Goal: Find contact information: Find contact information

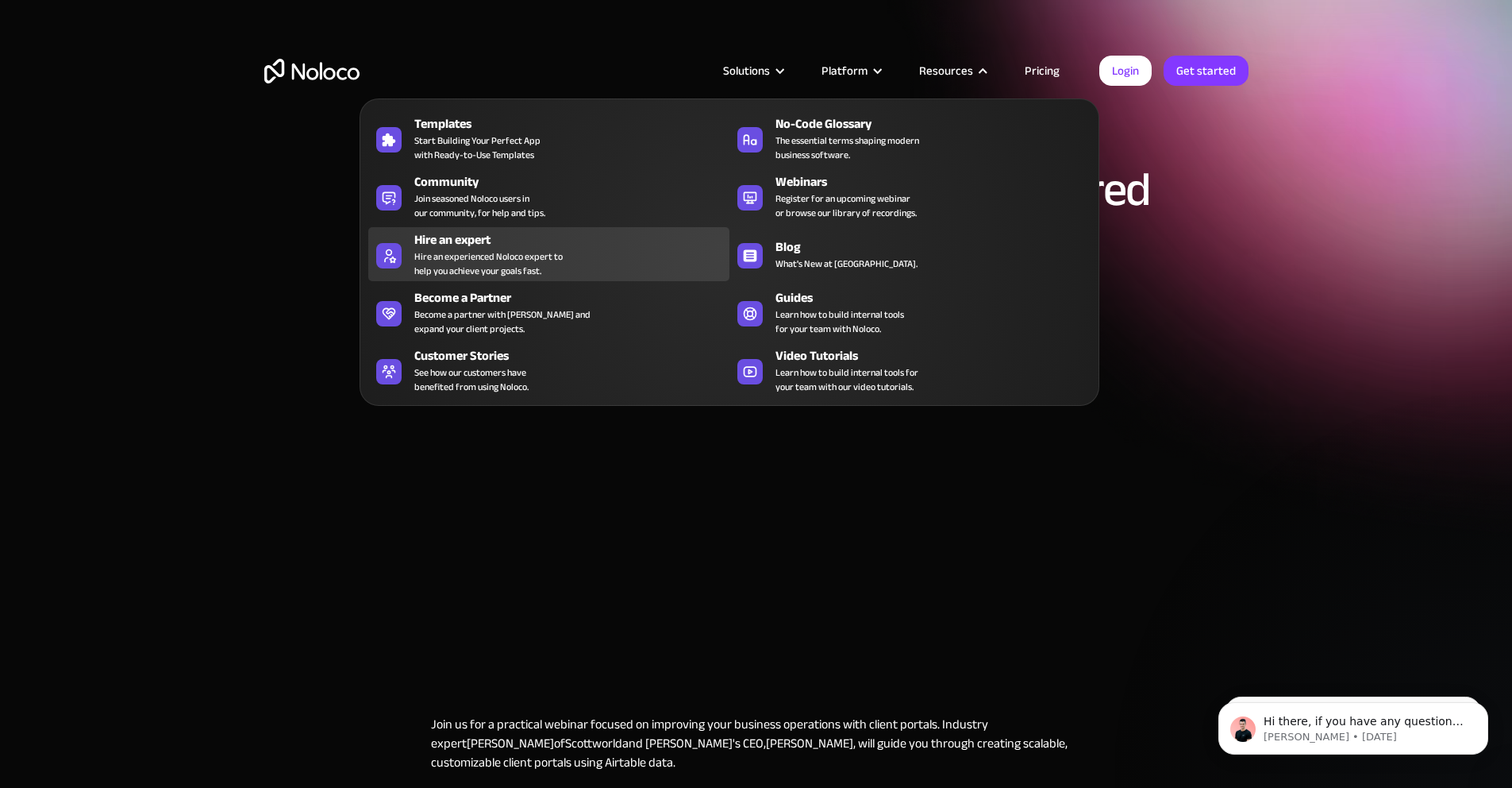
click at [462, 260] on div "Hire an experienced Noloco expert to help you achieve your goals fast." at bounding box center [489, 263] width 149 height 29
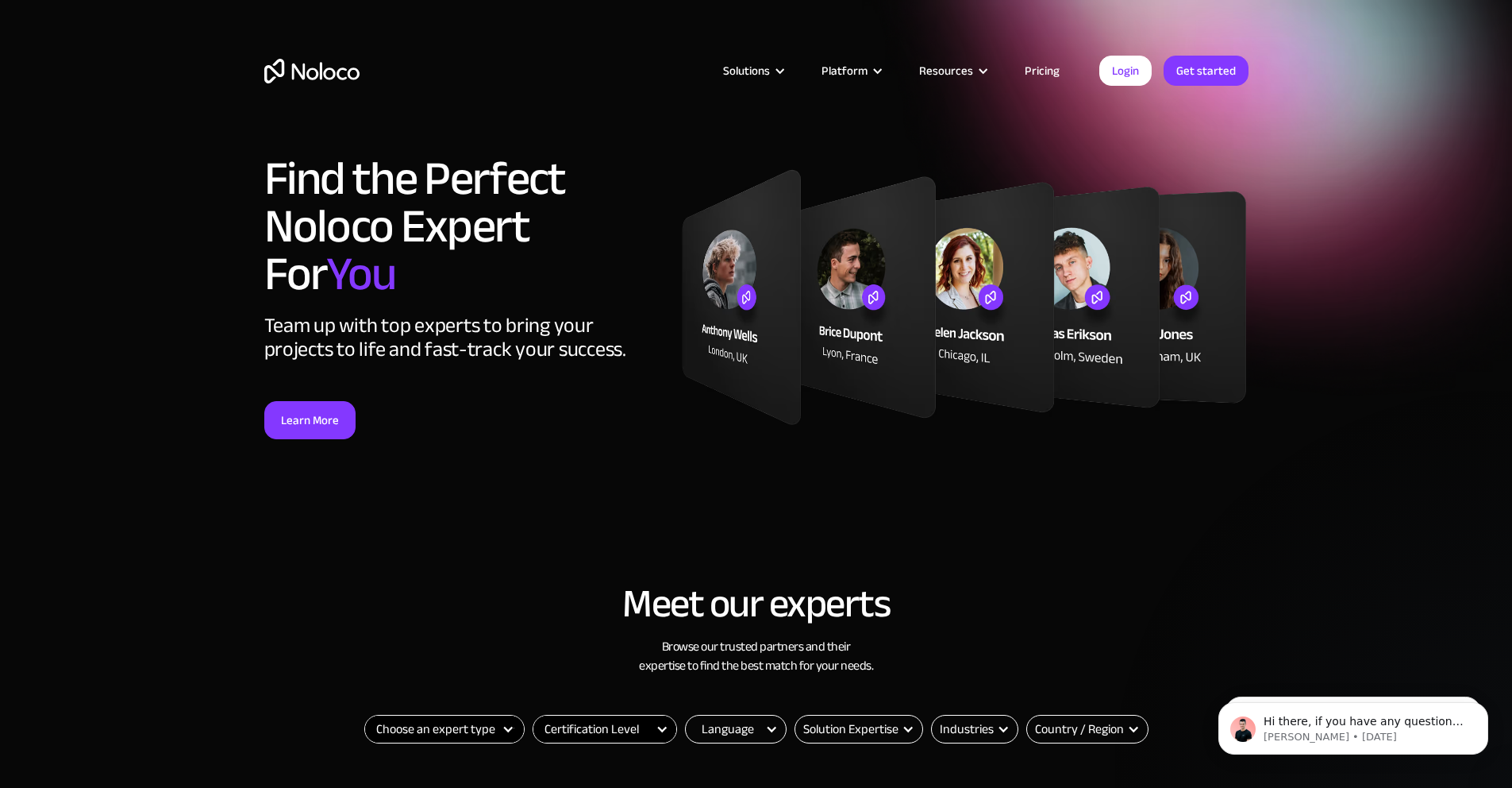
click at [507, 731] on div "Filter" at bounding box center [508, 728] width 13 height 13
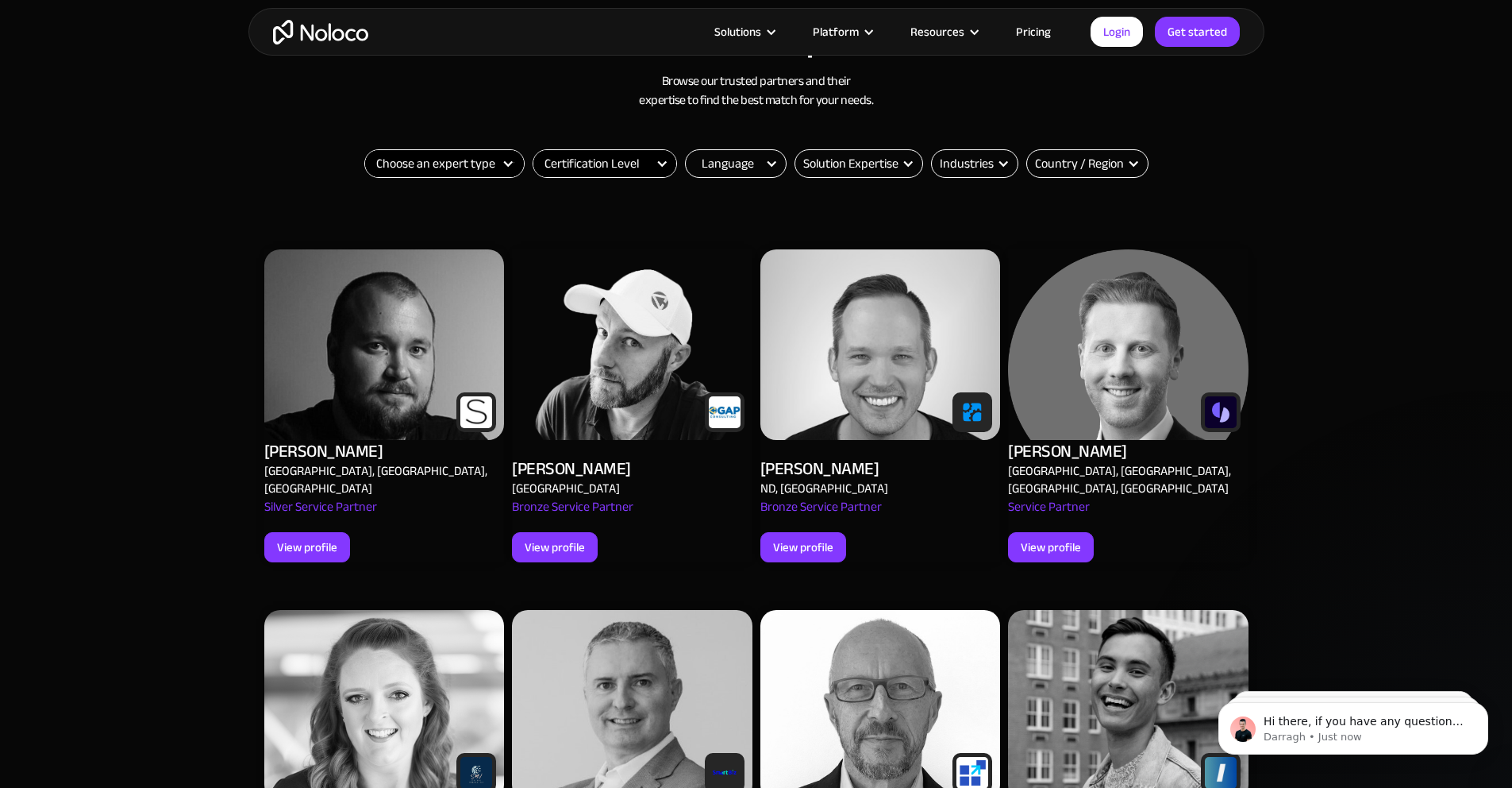
scroll to position [562, 0]
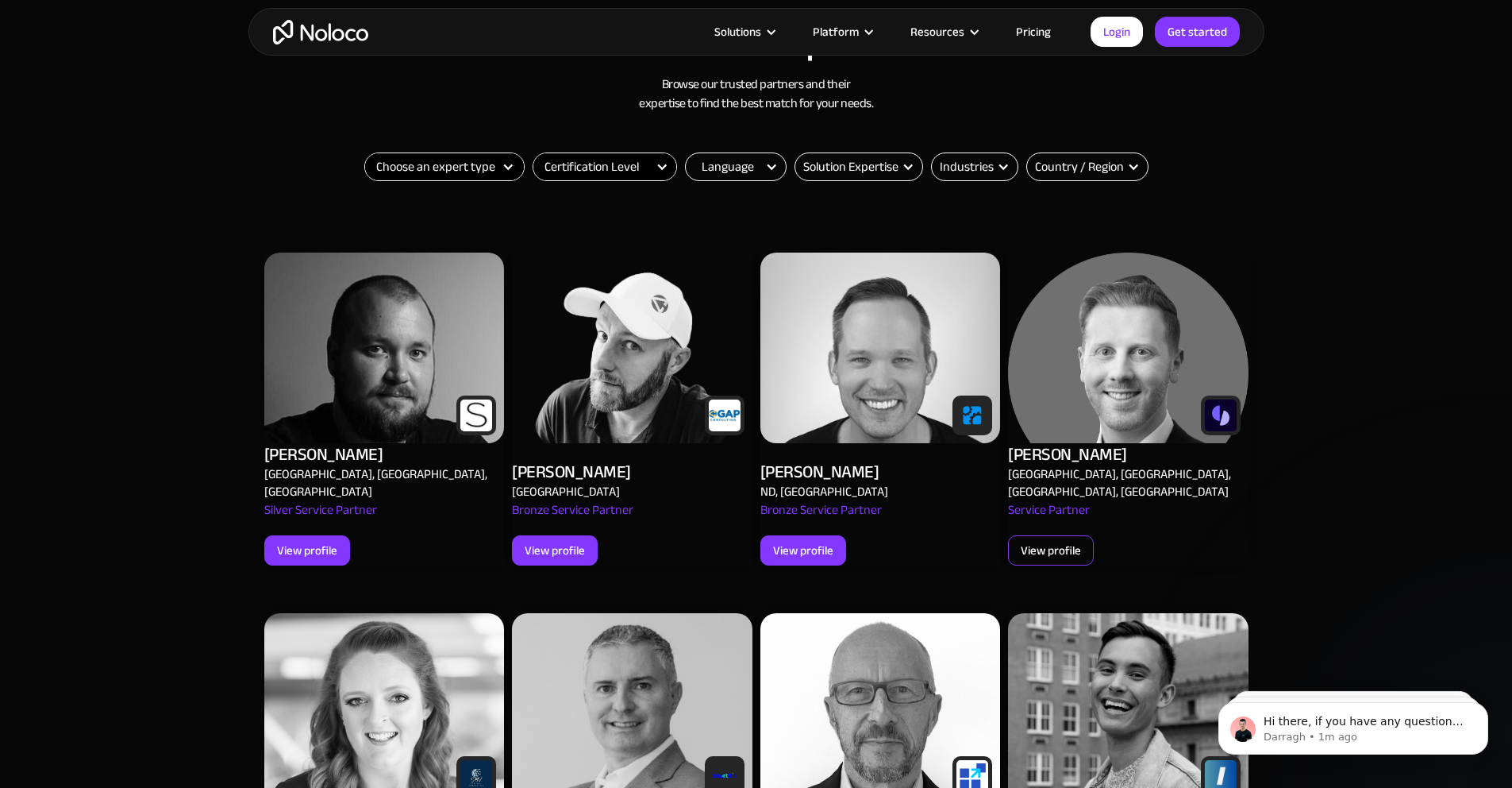
click at [1049, 540] on div "View profile" at bounding box center [1051, 550] width 61 height 21
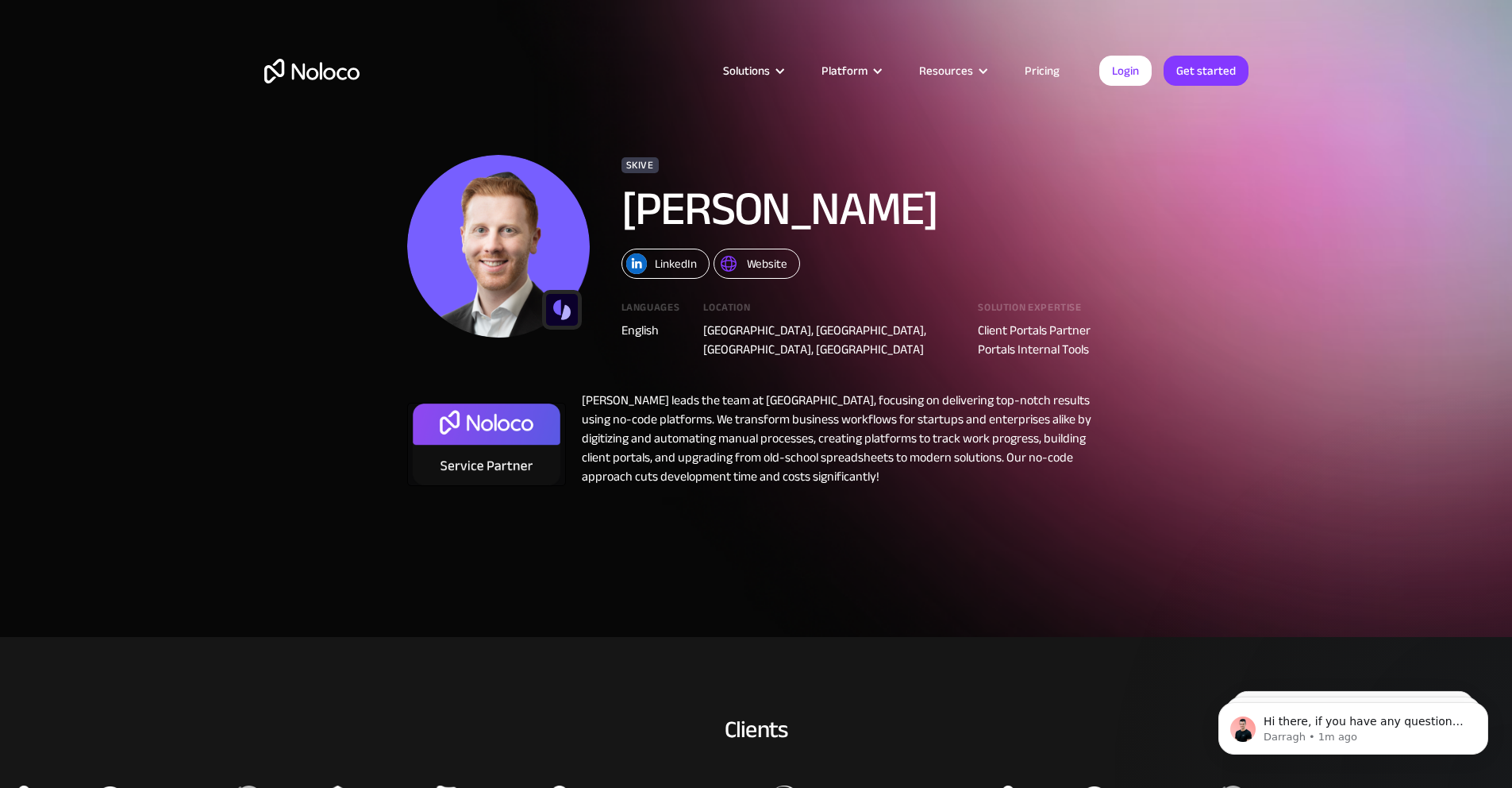
click at [752, 263] on div "Website" at bounding box center [767, 263] width 40 height 21
click at [1041, 66] on link "Pricing" at bounding box center [1042, 71] width 75 height 21
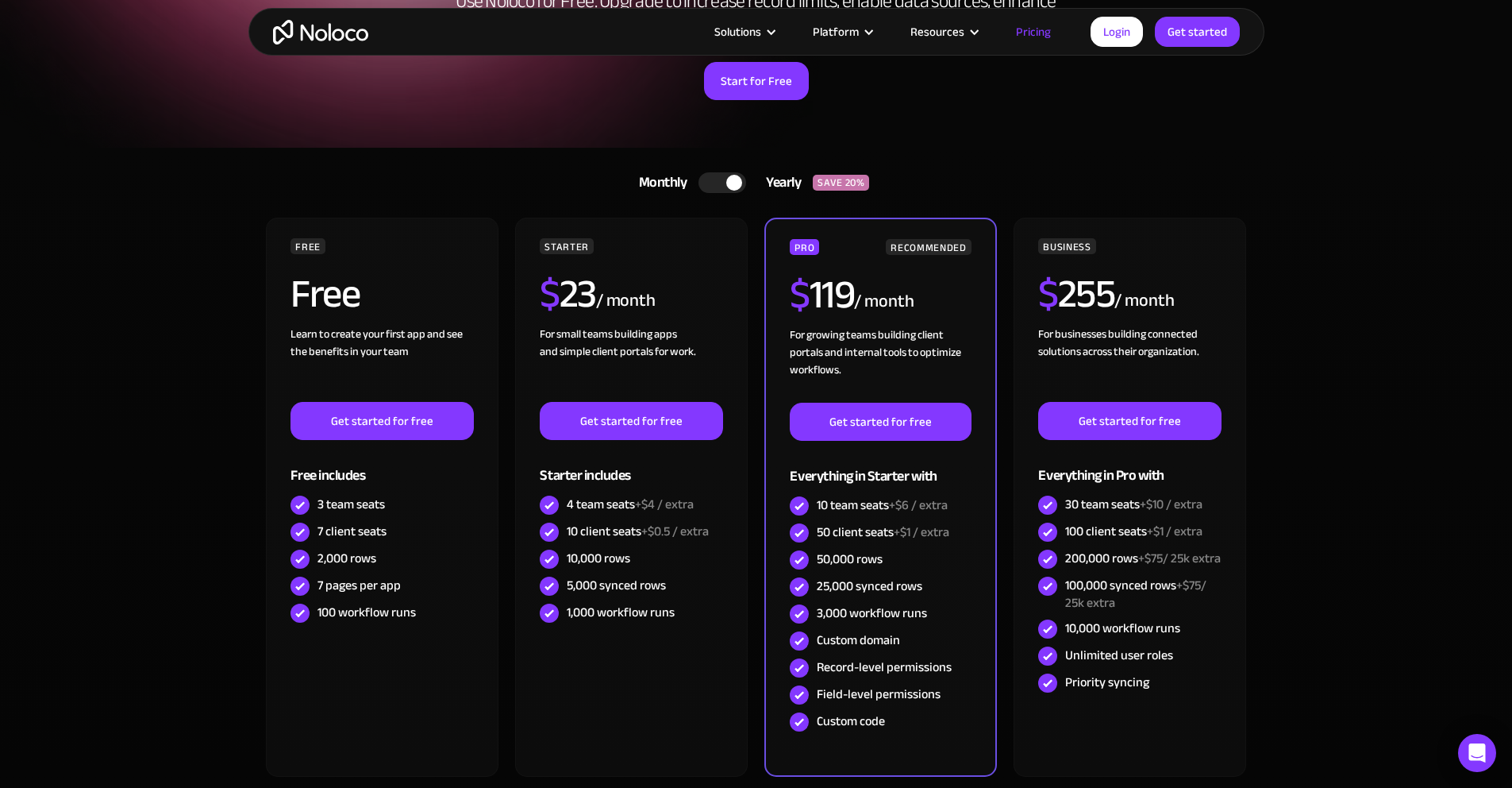
scroll to position [261, 0]
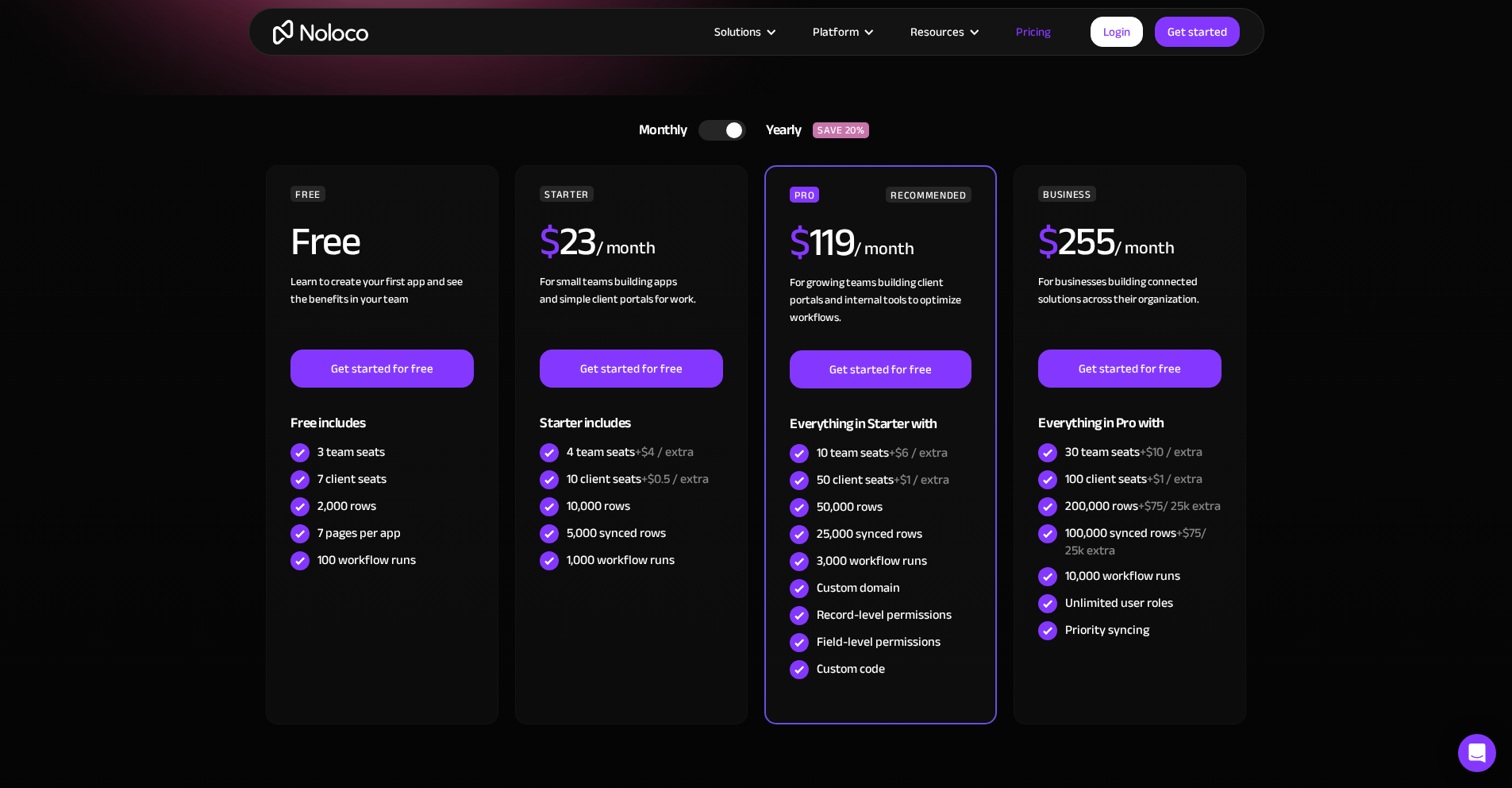
click at [653, 130] on div "Monthly" at bounding box center [658, 130] width 80 height 24
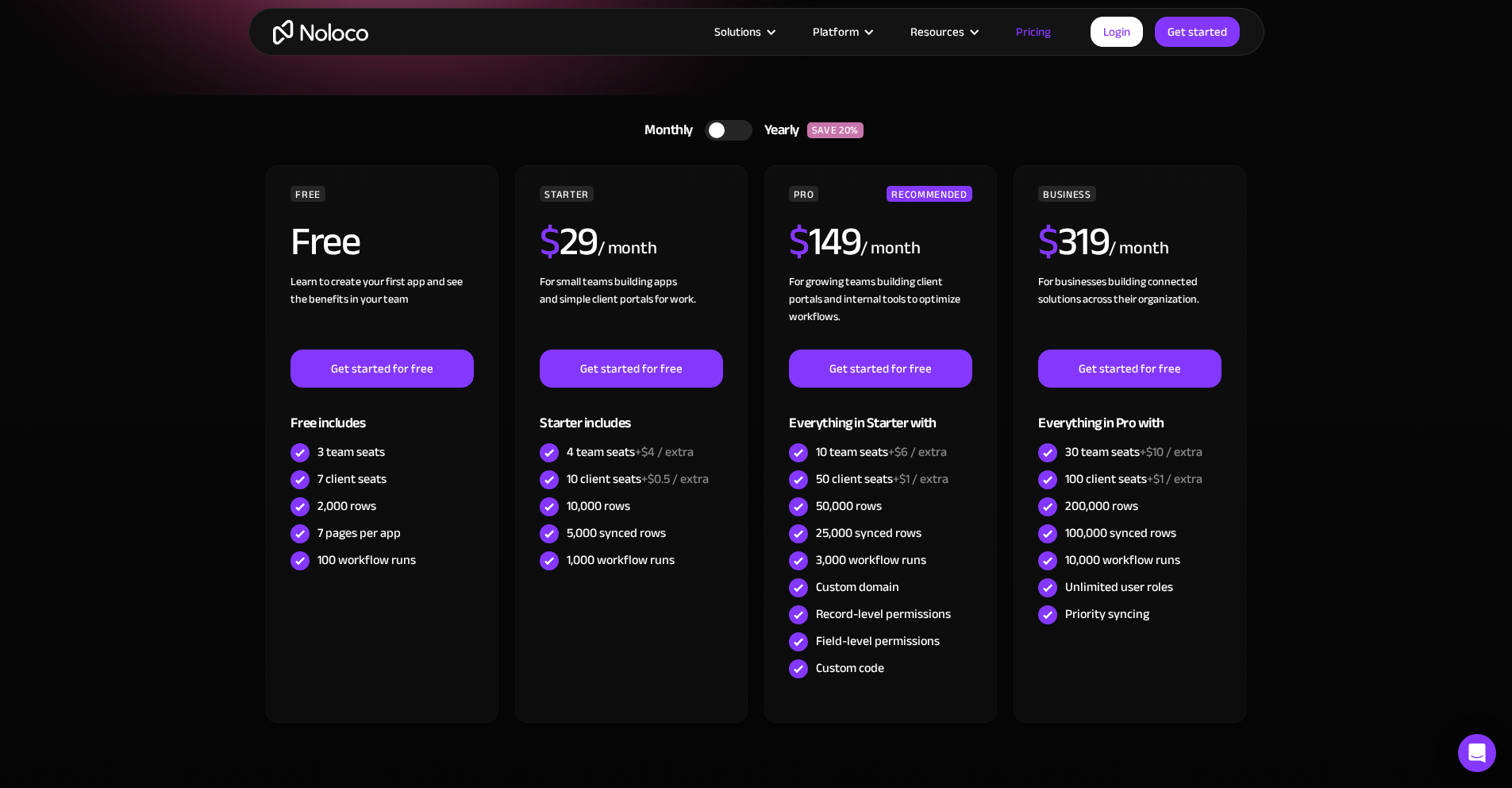
click at [784, 128] on div "Yearly" at bounding box center [780, 130] width 55 height 24
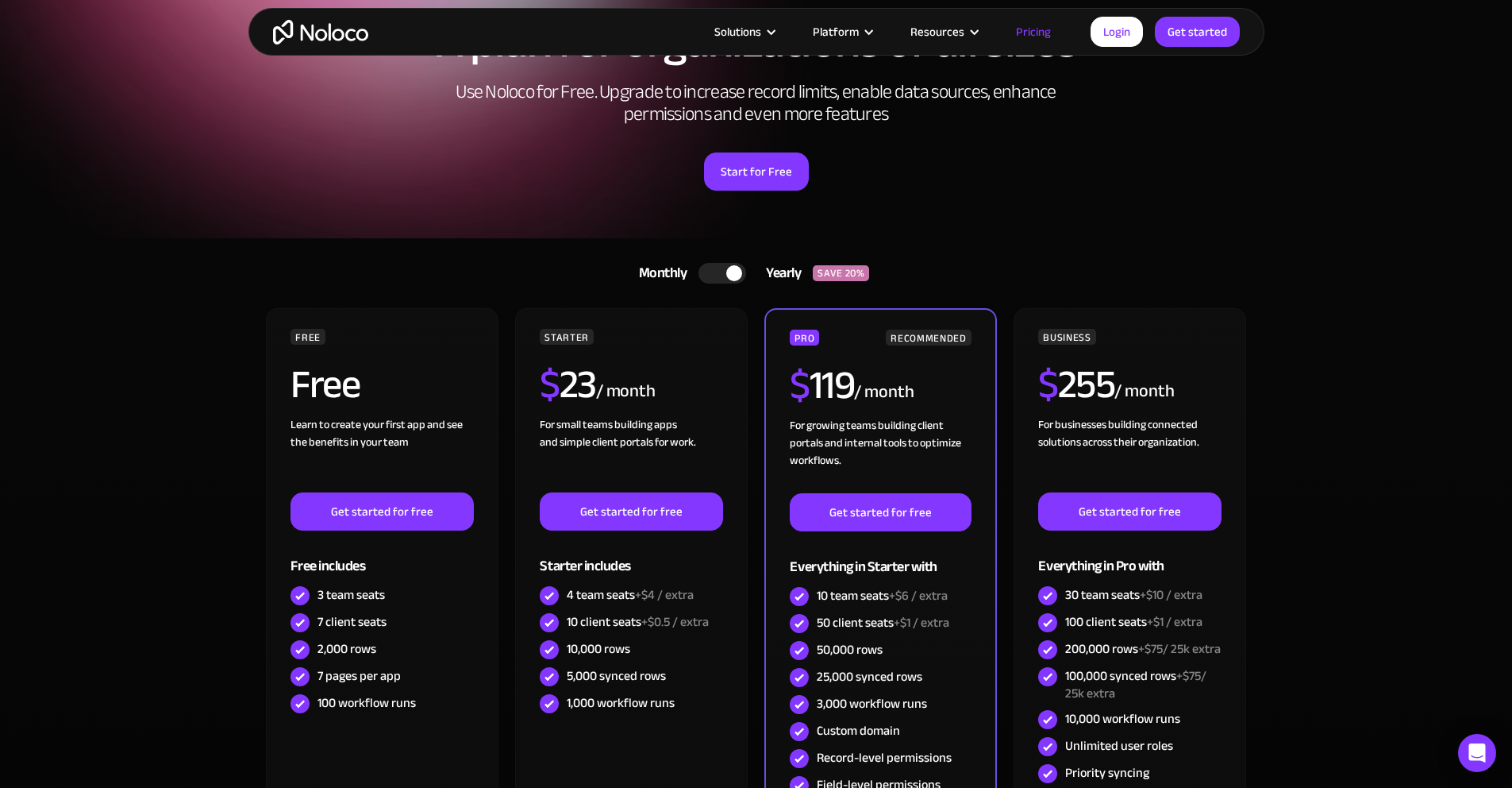
scroll to position [0, 0]
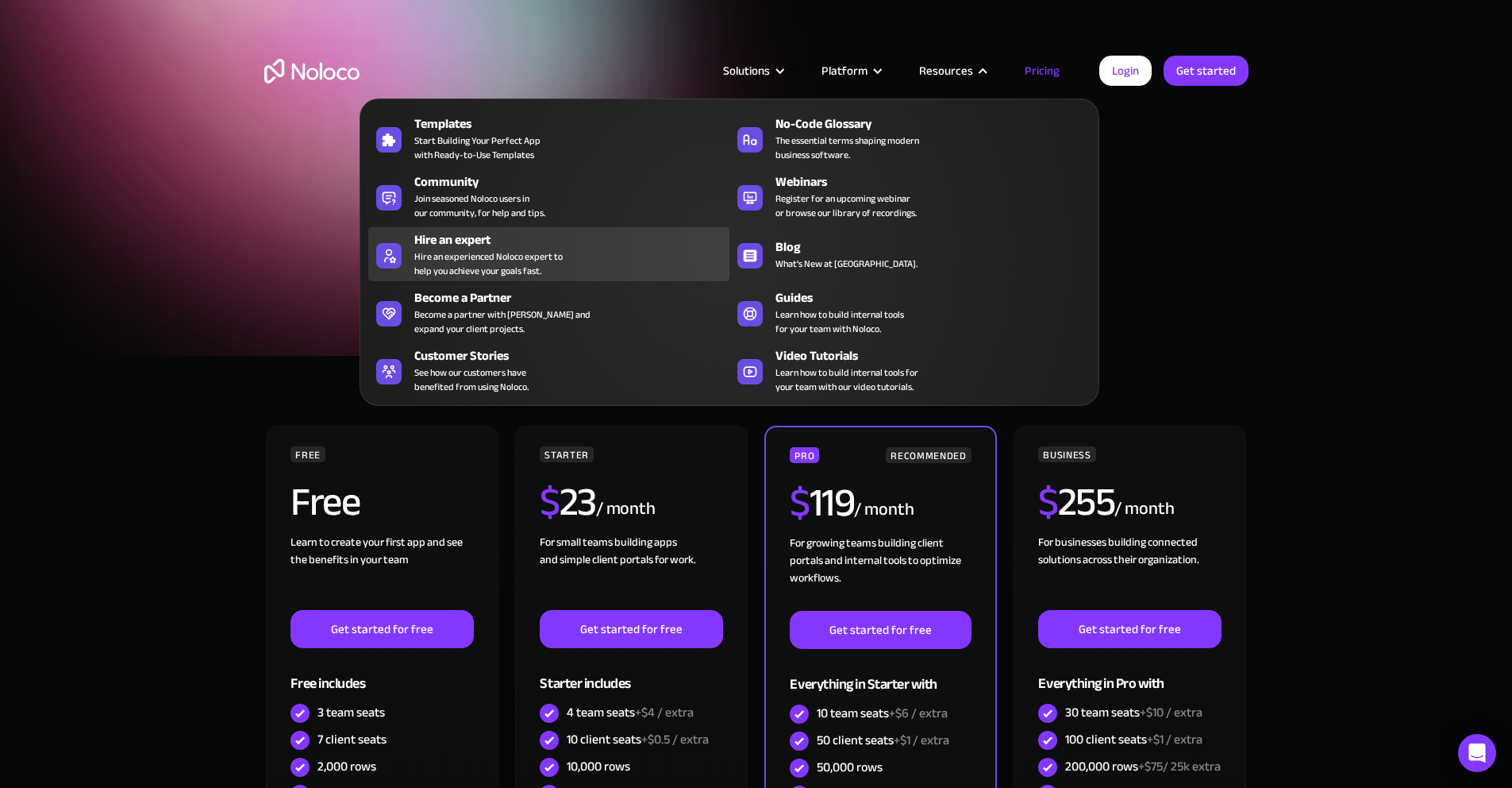
click at [464, 258] on div "Hire an experienced Noloco expert to help you achieve your goals fast." at bounding box center [489, 263] width 149 height 29
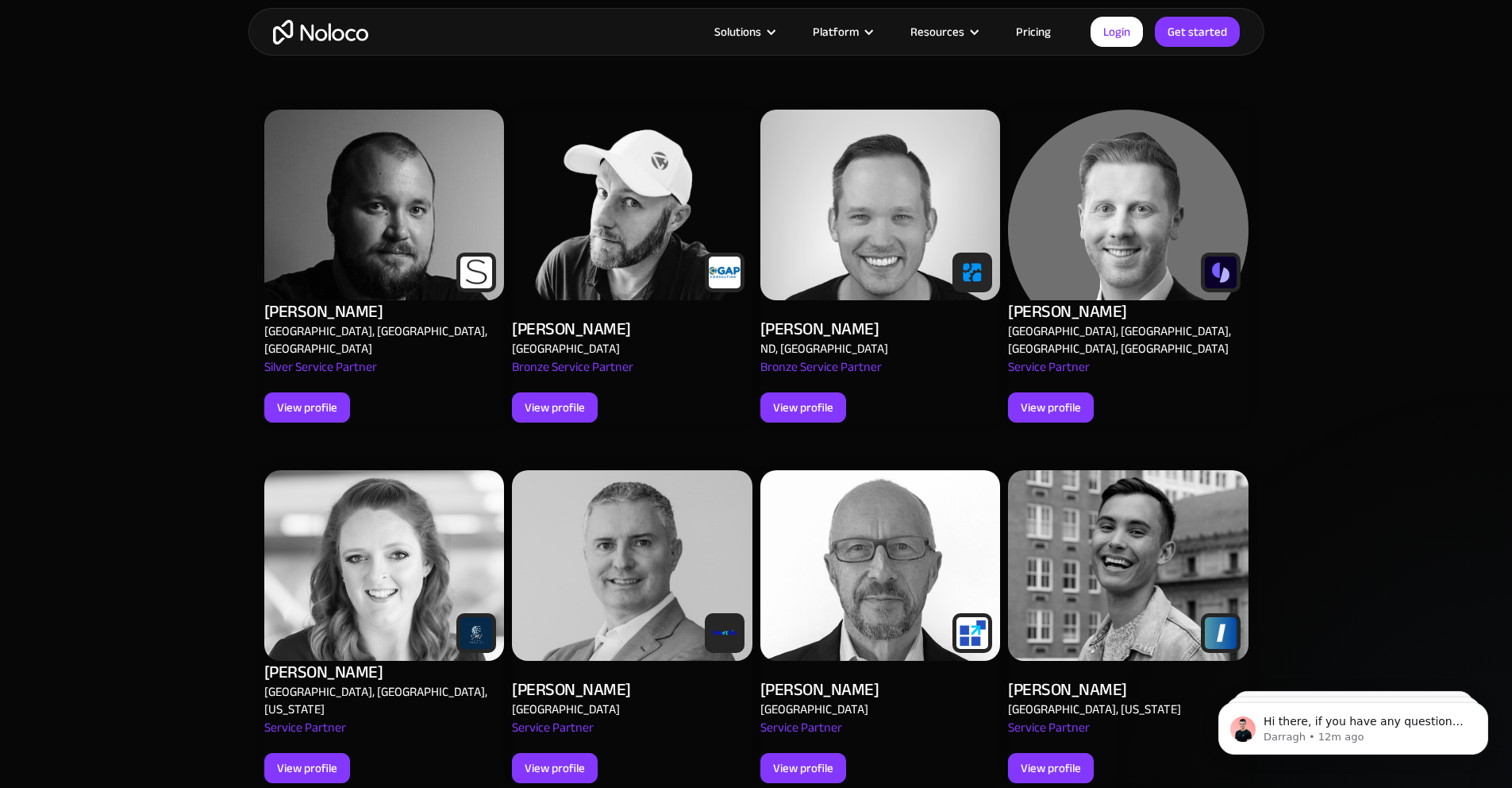
scroll to position [706, 0]
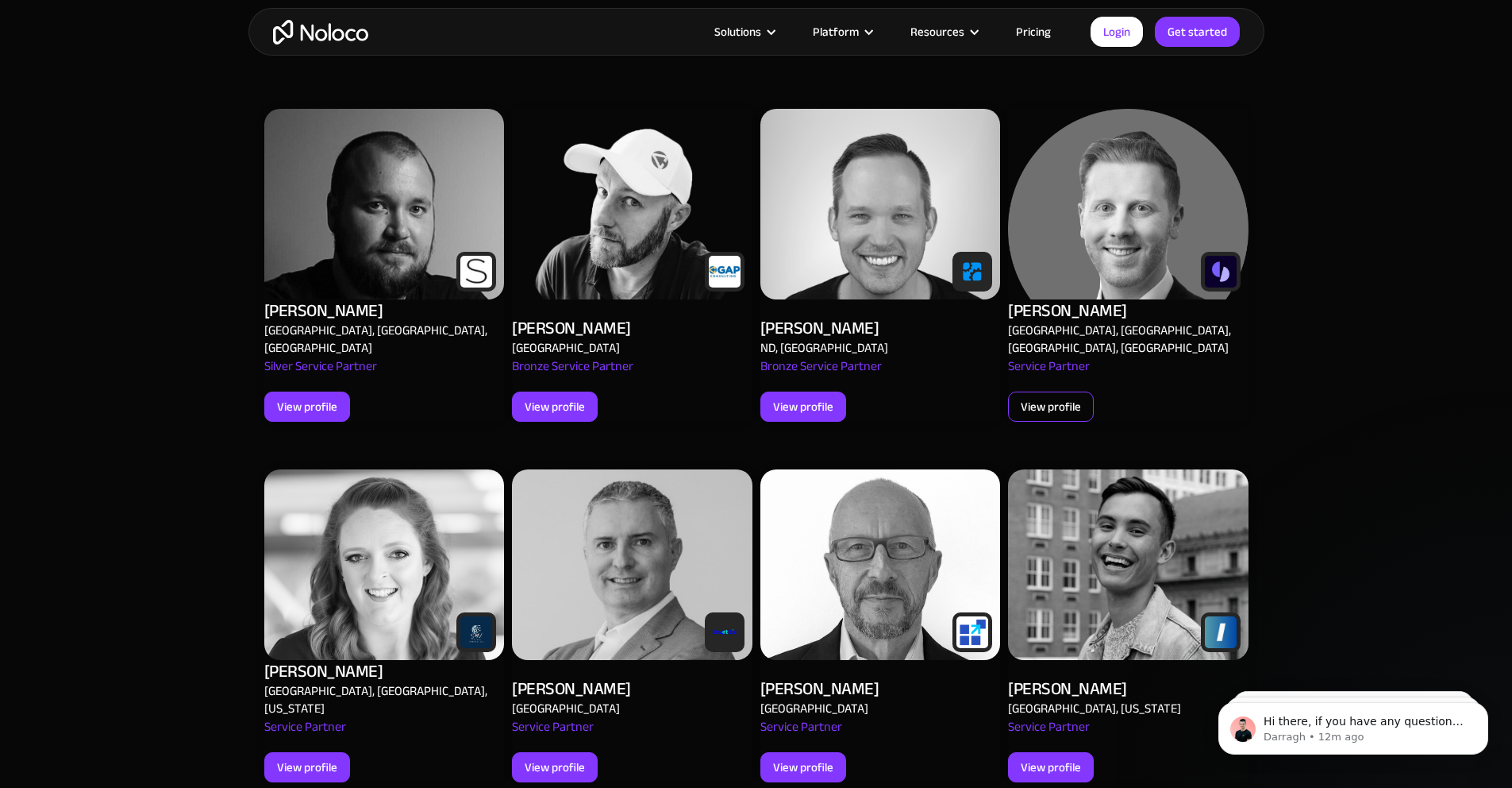
click at [1055, 396] on div "View profile" at bounding box center [1051, 406] width 61 height 21
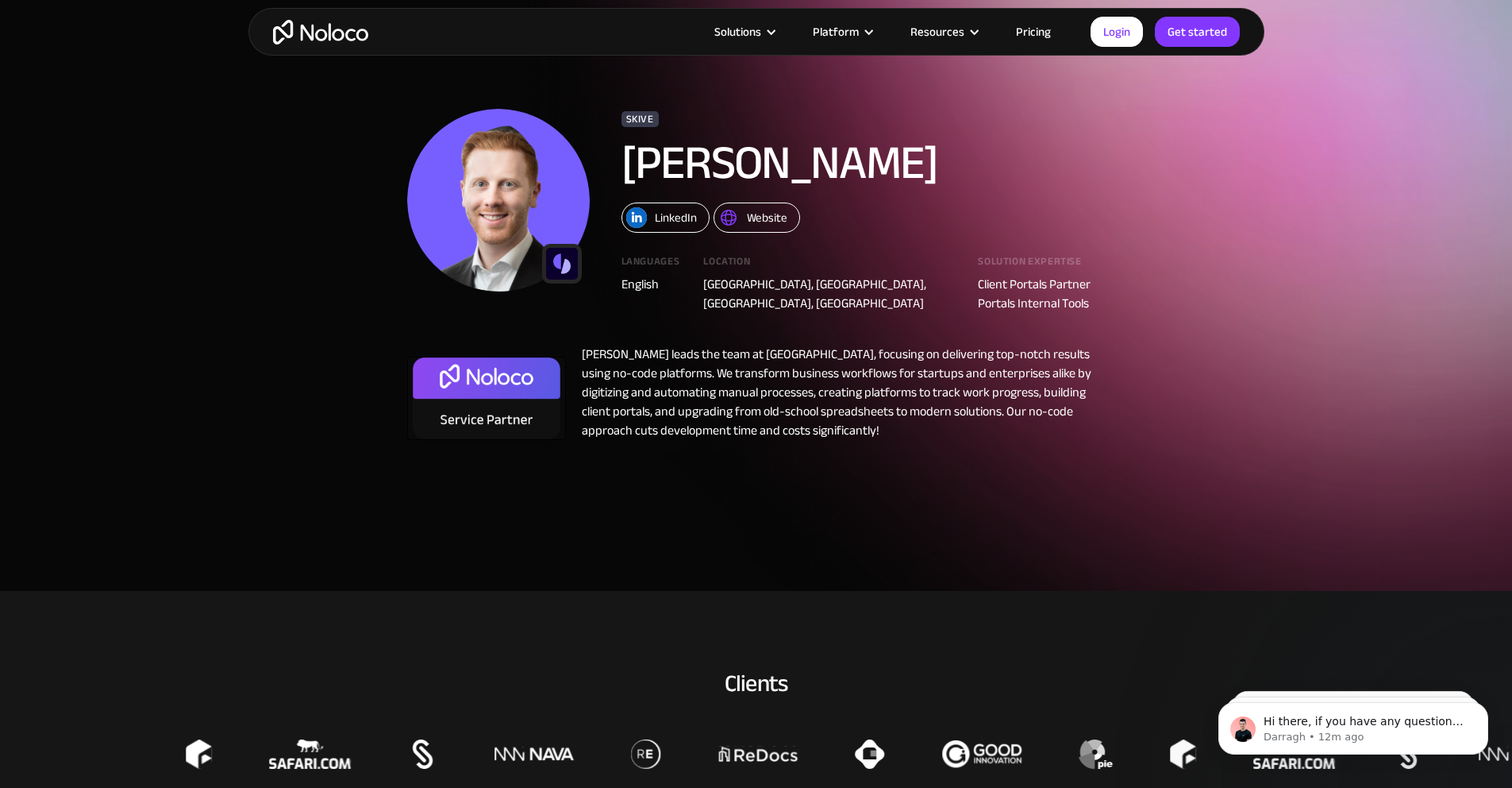
scroll to position [53, 0]
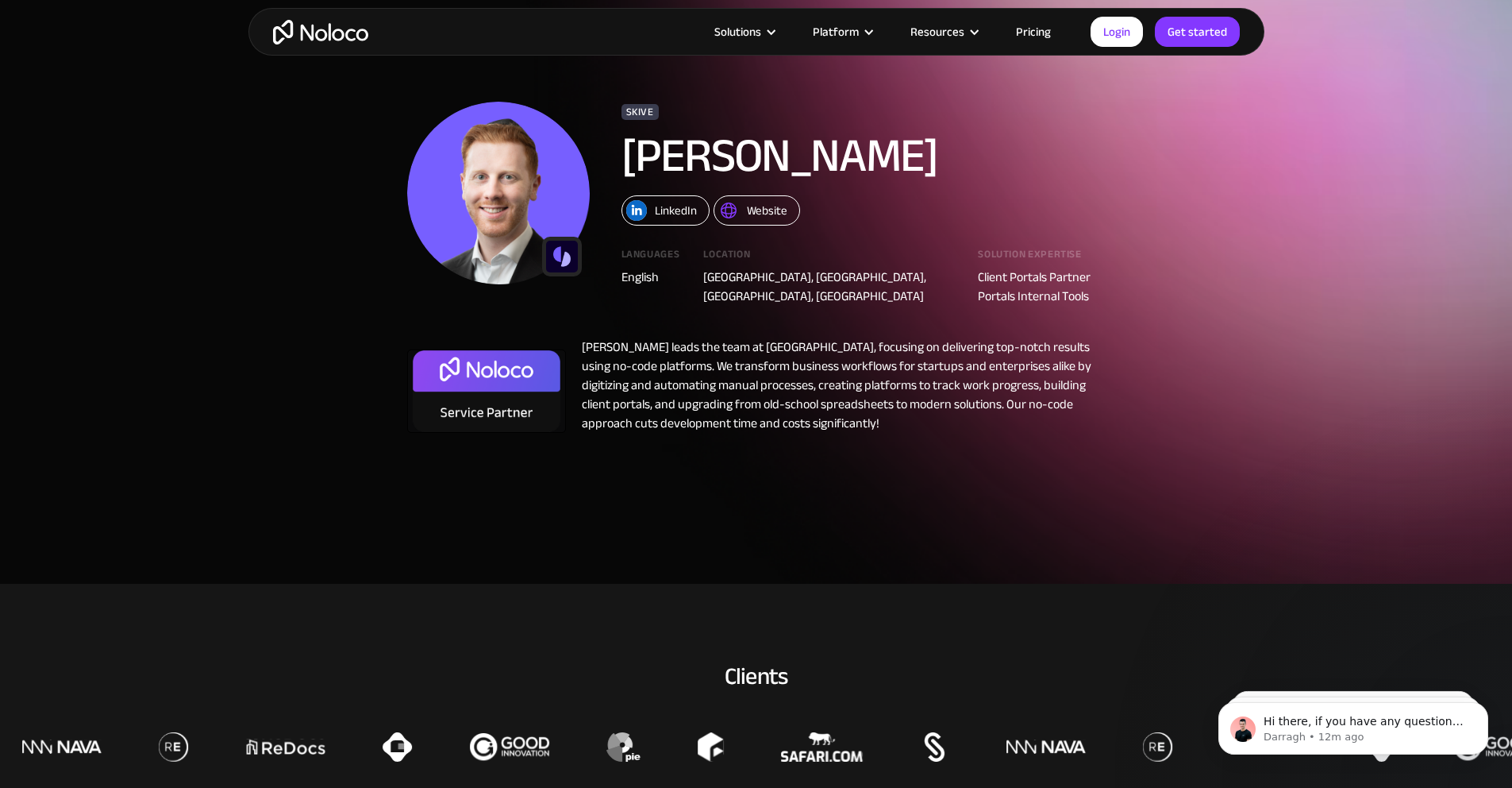
click at [660, 211] on div "LinkedIn" at bounding box center [676, 210] width 42 height 21
